Goal: Complete application form: Complete application form

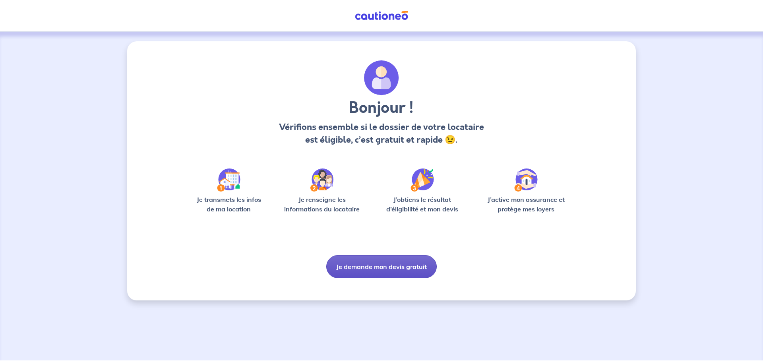
click at [399, 269] on button "Je demande mon devis gratuit" at bounding box center [381, 266] width 110 height 23
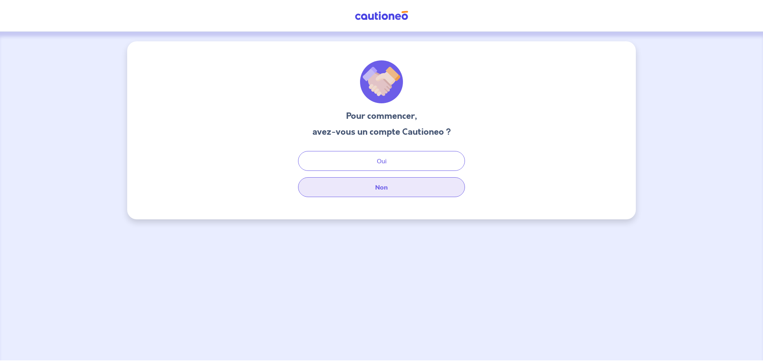
click at [409, 184] on button "Non" at bounding box center [381, 187] width 167 height 20
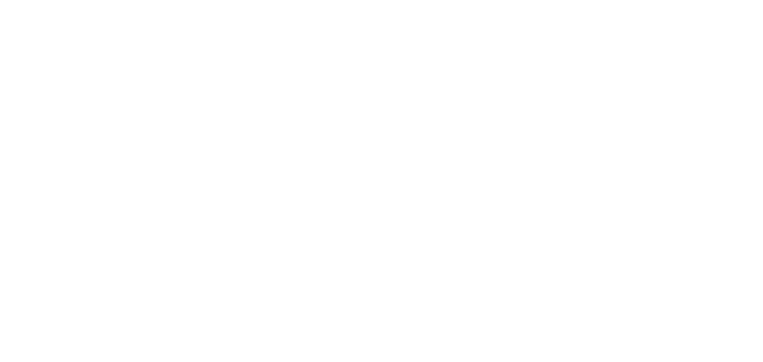
select select "FR"
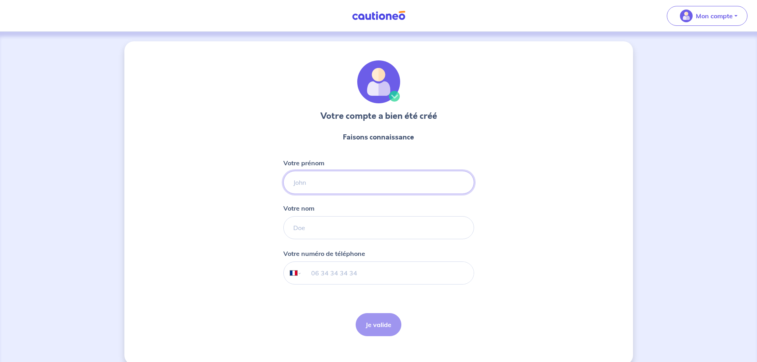
click at [374, 178] on input "Votre prénom" at bounding box center [378, 182] width 191 height 23
type input "[PERSON_NAME]"
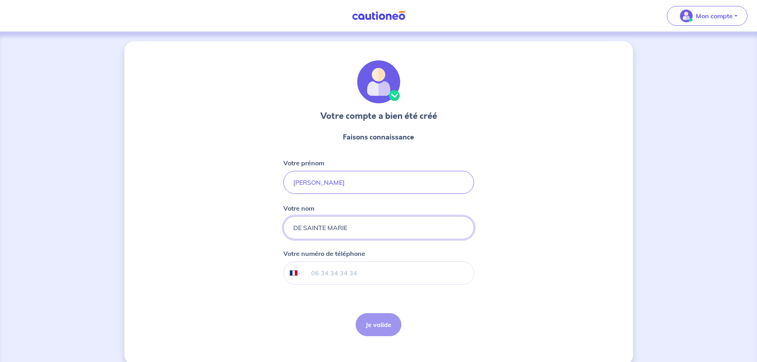
type input "DE SAINTE MARIE"
type input "06 01 08 49 55"
click at [389, 327] on button "Je valide" at bounding box center [379, 324] width 46 height 23
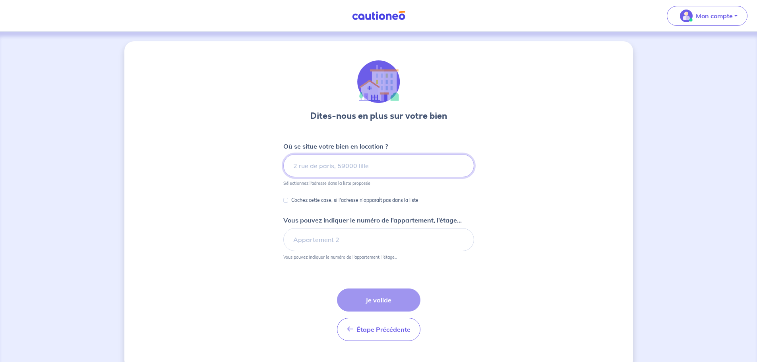
click at [394, 166] on input at bounding box center [378, 165] width 191 height 23
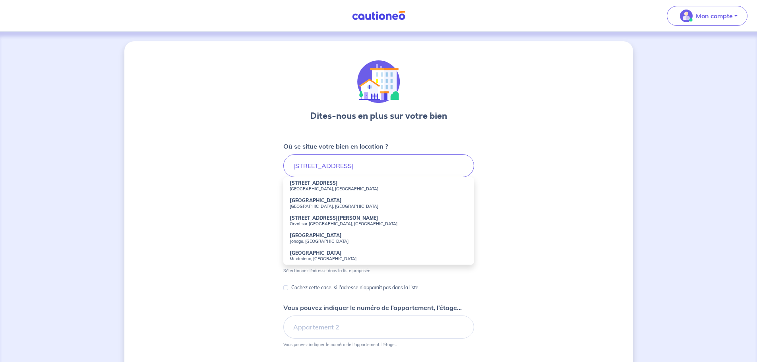
click at [325, 188] on small "[GEOGRAPHIC_DATA], [GEOGRAPHIC_DATA]" at bounding box center [379, 189] width 178 height 6
type input "[STREET_ADDRESS]"
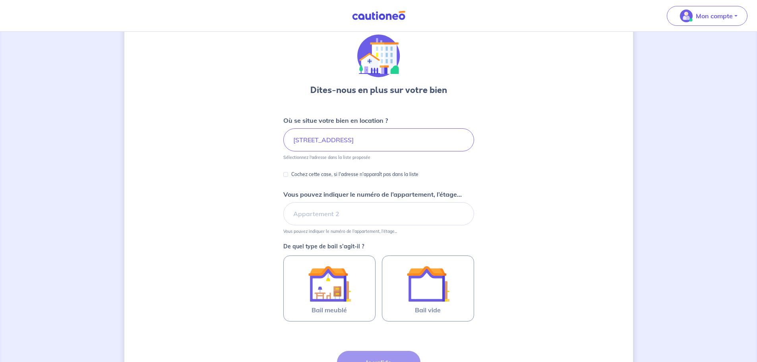
scroll to position [40, 0]
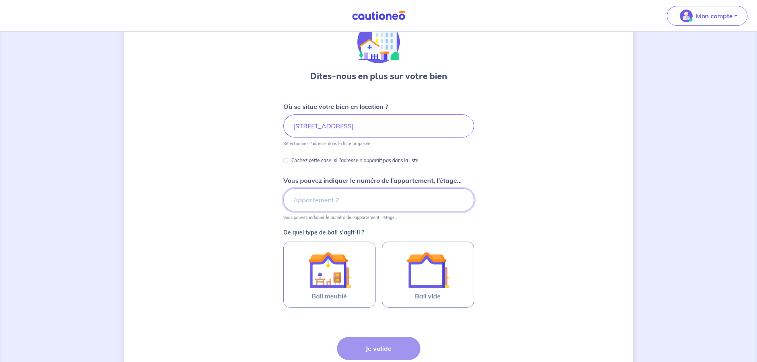
click at [379, 199] on input "Vous pouvez indiquer le numéro de l’appartement, l’étage..." at bounding box center [378, 199] width 191 height 23
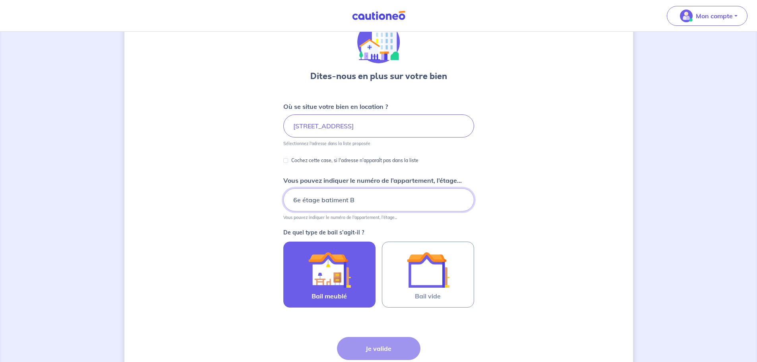
type input "6e étage batiment B"
click at [307, 283] on div at bounding box center [329, 269] width 72 height 43
click at [0, 0] on input "Bail meublé" at bounding box center [0, 0] width 0 height 0
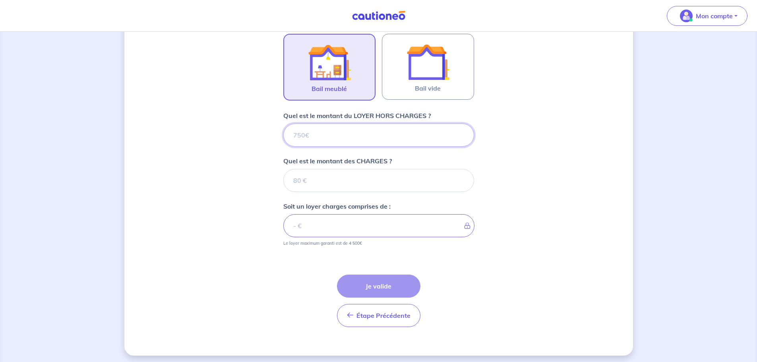
scroll to position [251, 0]
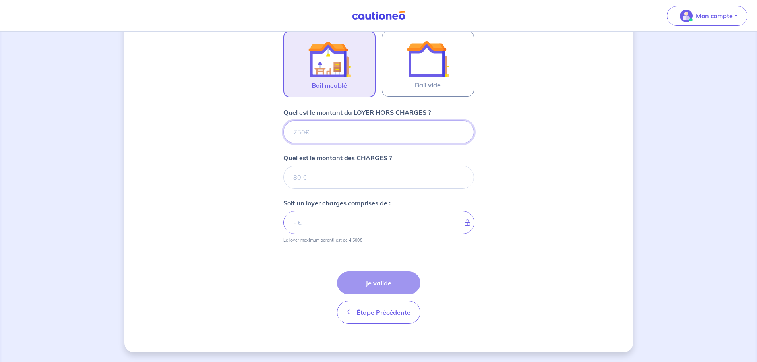
click at [364, 132] on input "Quel est le montant du LOYER HORS CHARGES ?" at bounding box center [378, 131] width 191 height 23
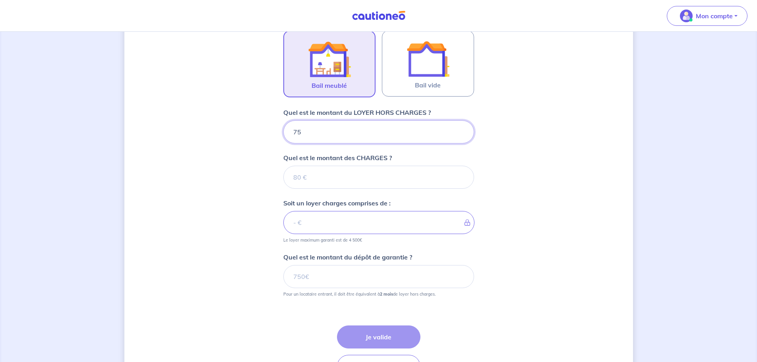
type input "750"
type input "50"
type input "755"
type input "50"
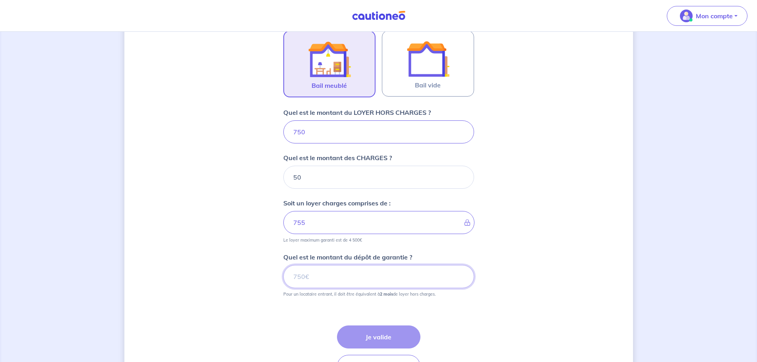
type input "800"
click at [391, 275] on input "Quel est le montant du dépôt de garantie ?" at bounding box center [378, 276] width 191 height 23
type input "1500"
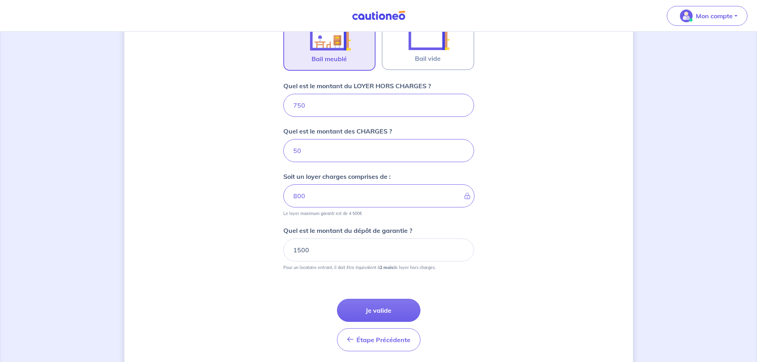
scroll to position [291, 0]
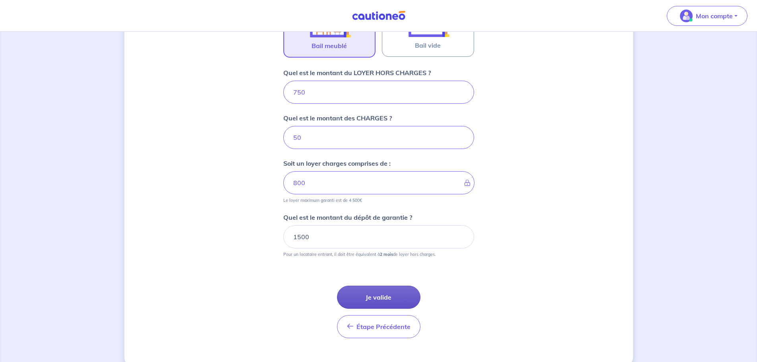
click at [365, 297] on button "Je valide" at bounding box center [378, 297] width 83 height 23
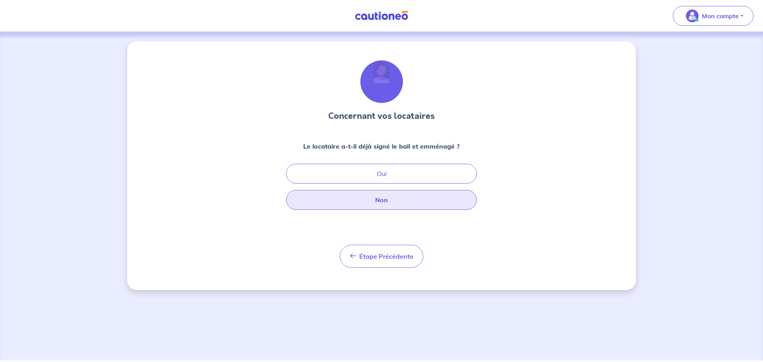
click at [407, 198] on button "Non" at bounding box center [381, 200] width 191 height 20
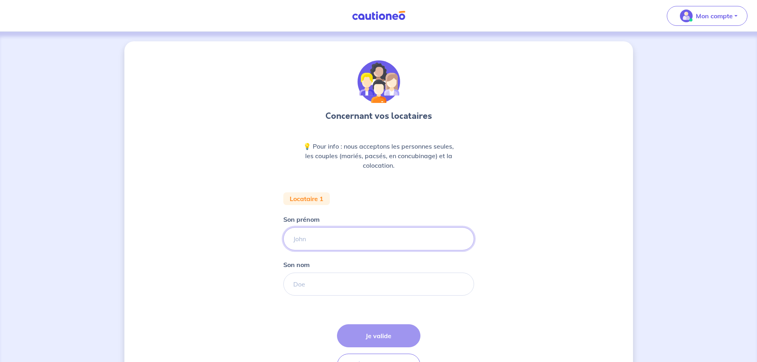
click at [376, 239] on input "Son prénom" at bounding box center [378, 238] width 191 height 23
type input "[PERSON_NAME]"
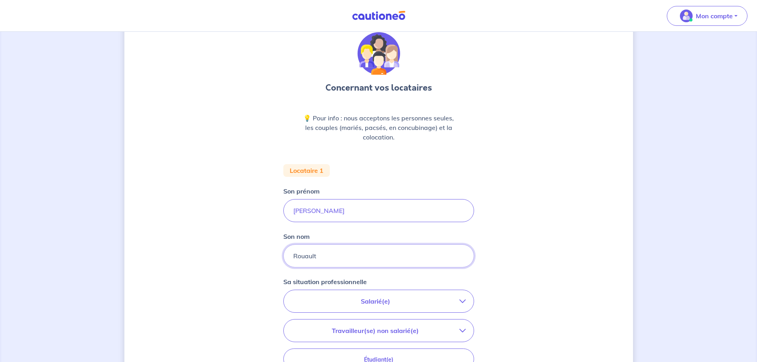
type input "Rouault"
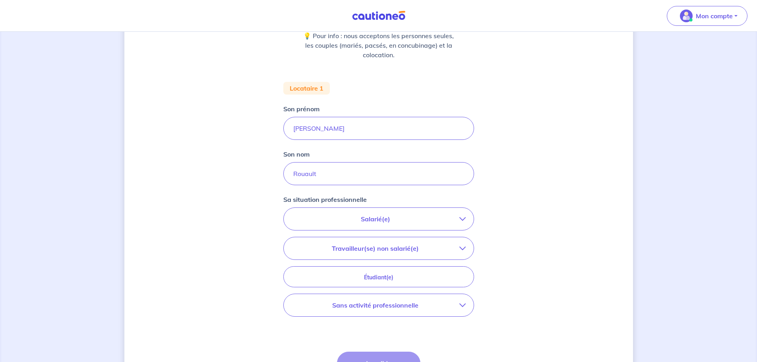
scroll to position [119, 0]
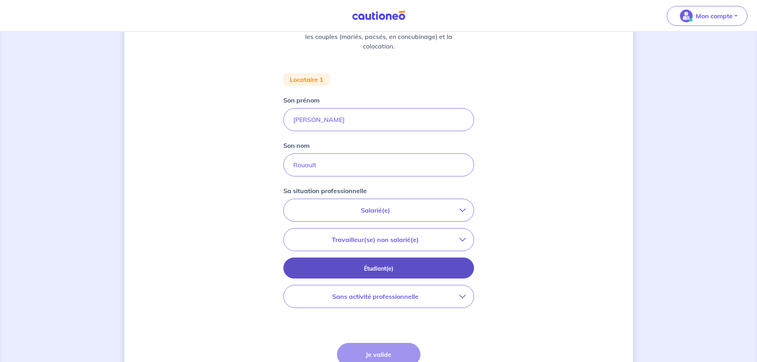
click at [462, 271] on p "Étudiant(e)" at bounding box center [378, 268] width 171 height 9
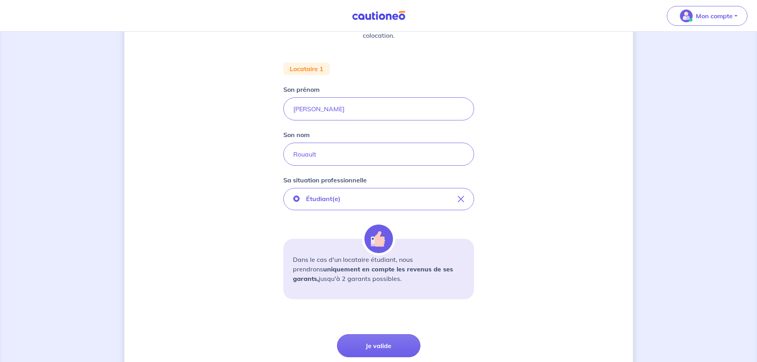
scroll to position [159, 0]
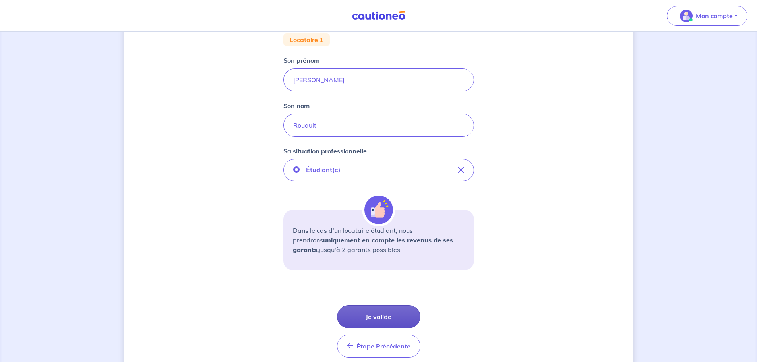
click at [391, 318] on button "Je valide" at bounding box center [378, 316] width 83 height 23
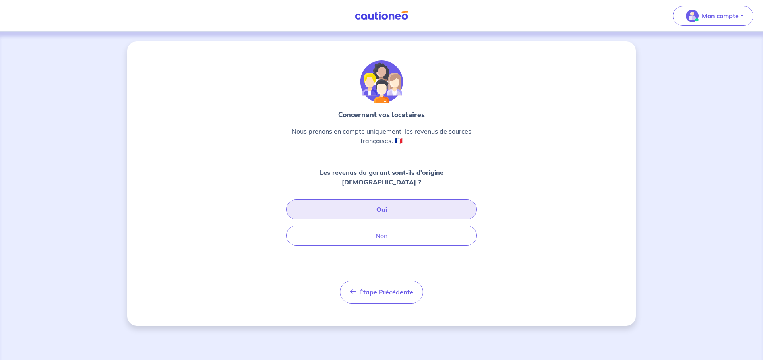
click at [424, 200] on button "Oui" at bounding box center [381, 210] width 191 height 20
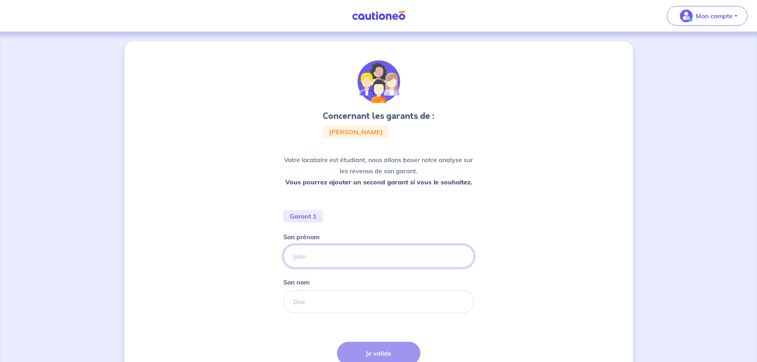
click at [381, 260] on input "Son prénom" at bounding box center [378, 256] width 191 height 23
type input "[PERSON_NAME]"
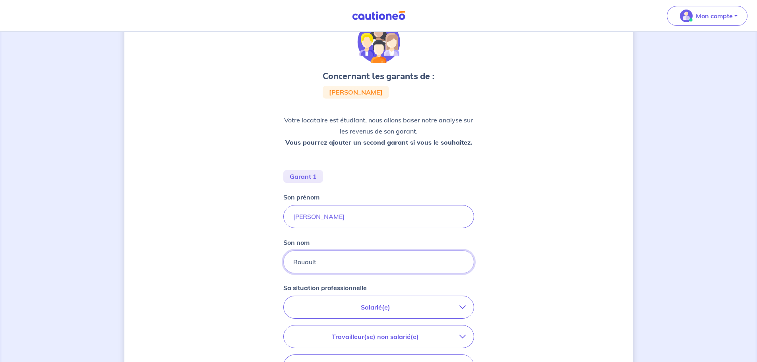
type input "Rouault"
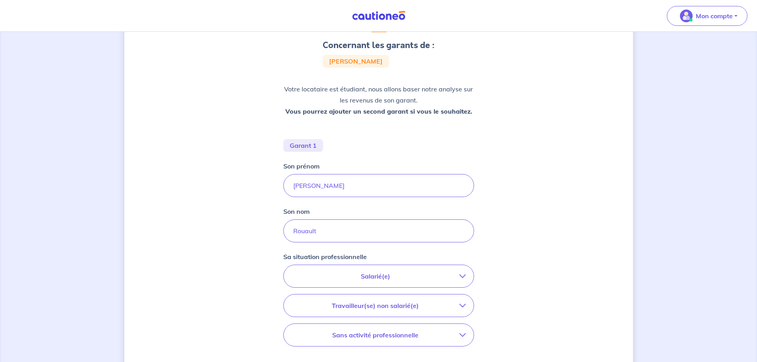
scroll to position [79, 0]
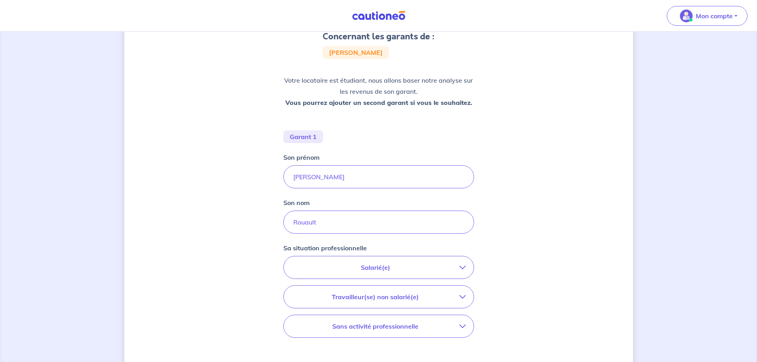
click at [438, 264] on p "Salarié(e)" at bounding box center [376, 268] width 168 height 10
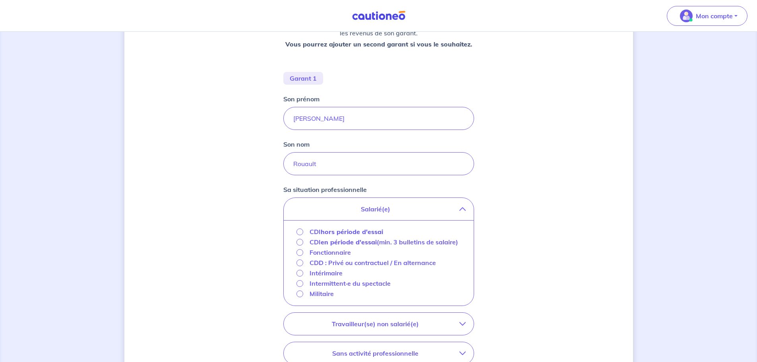
scroll to position [159, 0]
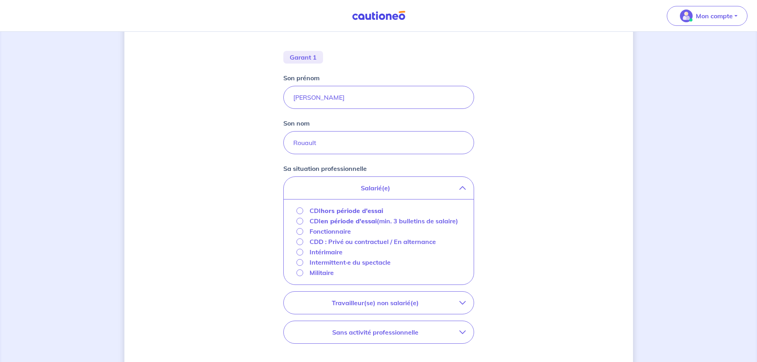
click at [335, 211] on strong "hors période d'essai" at bounding box center [352, 211] width 62 height 8
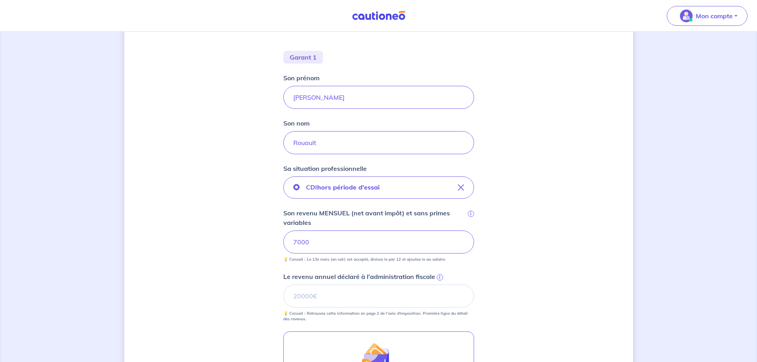
click at [564, 204] on div "Concernant les garants de : [PERSON_NAME] Votre locataire est étudiant, nous al…" at bounding box center [378, 201] width 509 height 638
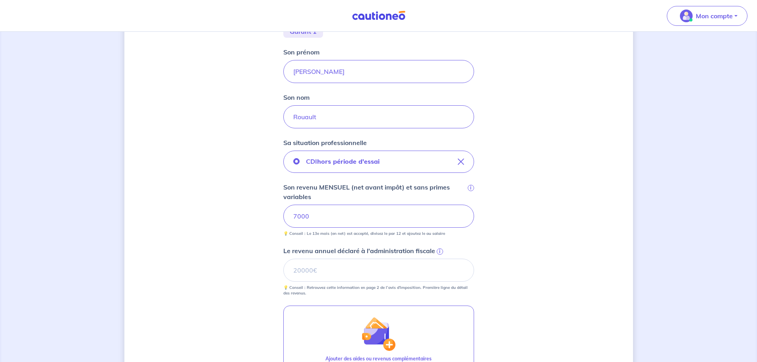
scroll to position [238, 0]
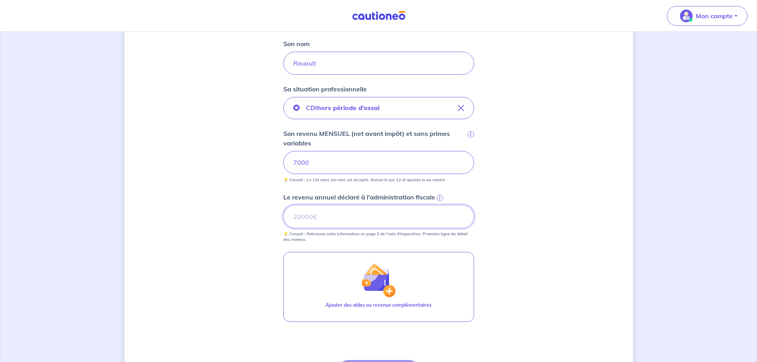
click at [388, 209] on input "Le revenu annuel déclaré à l'administration fiscale i" at bounding box center [378, 216] width 191 height 23
click at [442, 197] on span "i" at bounding box center [440, 198] width 6 height 6
click at [442, 205] on input "Le revenu annuel déclaré à l'administration fiscale i" at bounding box center [378, 216] width 191 height 23
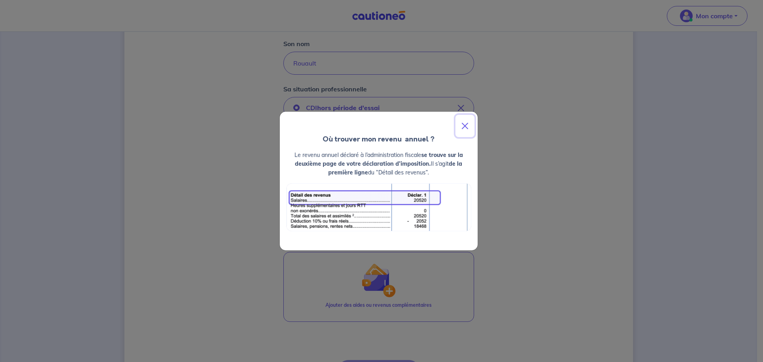
click at [467, 122] on button "Close" at bounding box center [464, 126] width 19 height 22
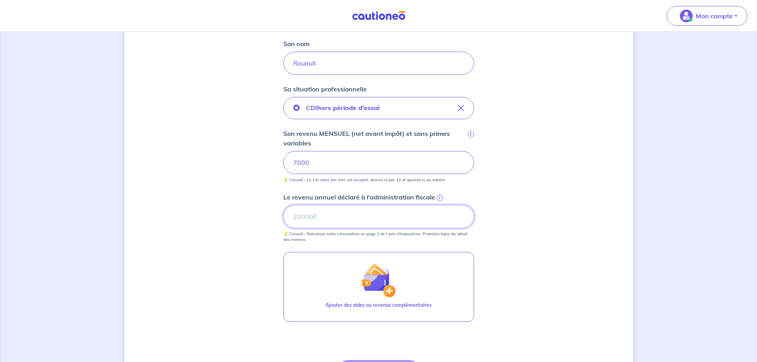
click at [338, 218] on input "Le revenu annuel déclaré à l'administration fiscale i" at bounding box center [378, 216] width 191 height 23
type input "1"
type input "100000"
click at [537, 163] on div "Concernant les garants de : [PERSON_NAME] Votre locataire est étudiant, nous al…" at bounding box center [378, 122] width 509 height 638
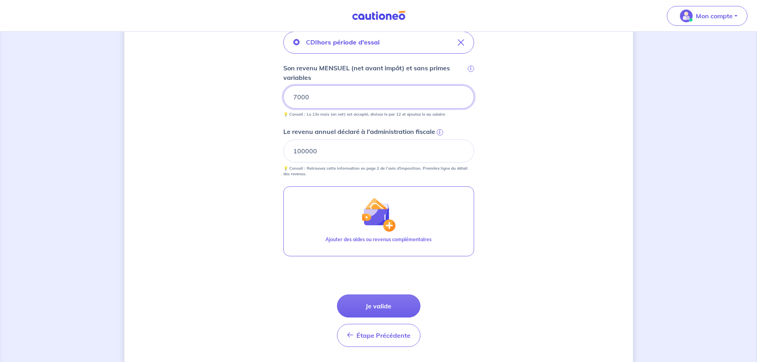
scroll to position [318, 0]
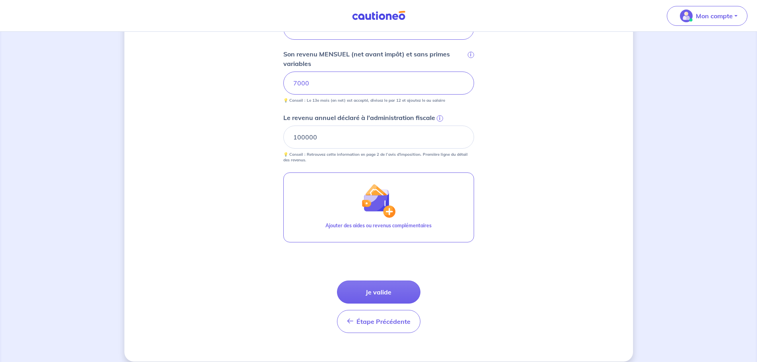
click at [392, 297] on button "Je valide" at bounding box center [378, 292] width 83 height 23
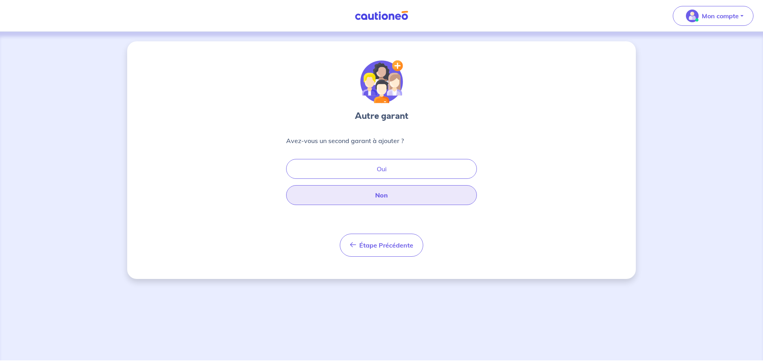
click at [401, 193] on button "Non" at bounding box center [381, 195] width 191 height 20
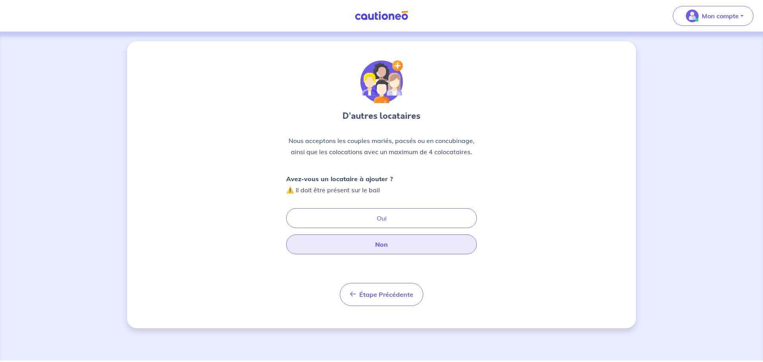
click at [416, 244] on button "Non" at bounding box center [381, 244] width 191 height 20
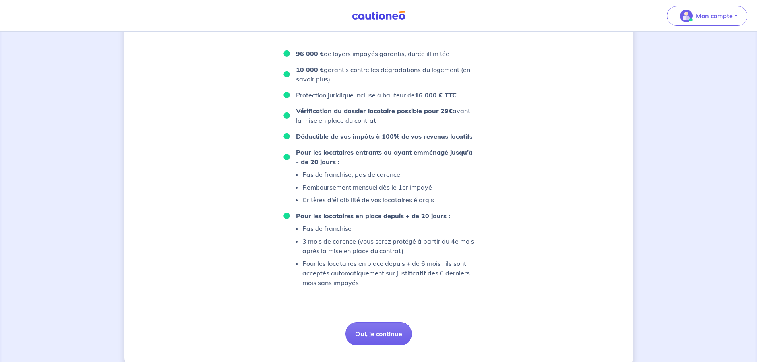
scroll to position [470, 0]
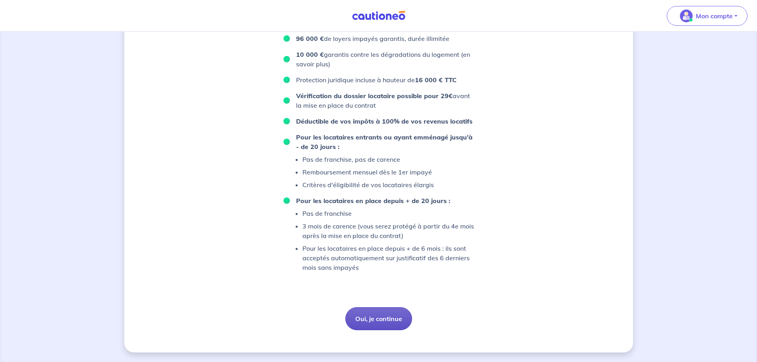
click at [391, 325] on button "Oui, je continue" at bounding box center [378, 318] width 67 height 23
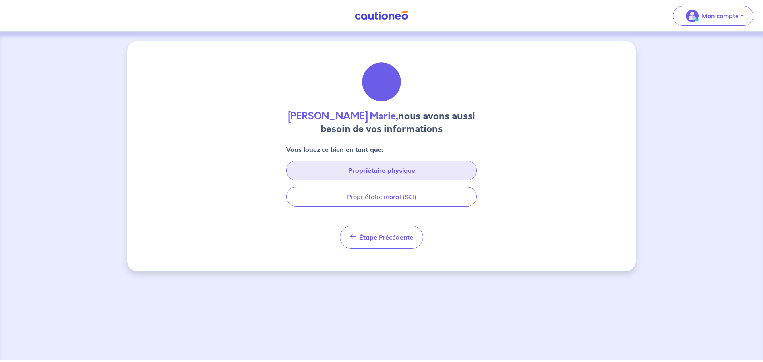
click at [399, 169] on button "Propriétaire physique" at bounding box center [381, 171] width 191 height 20
